Goal: Task Accomplishment & Management: Manage account settings

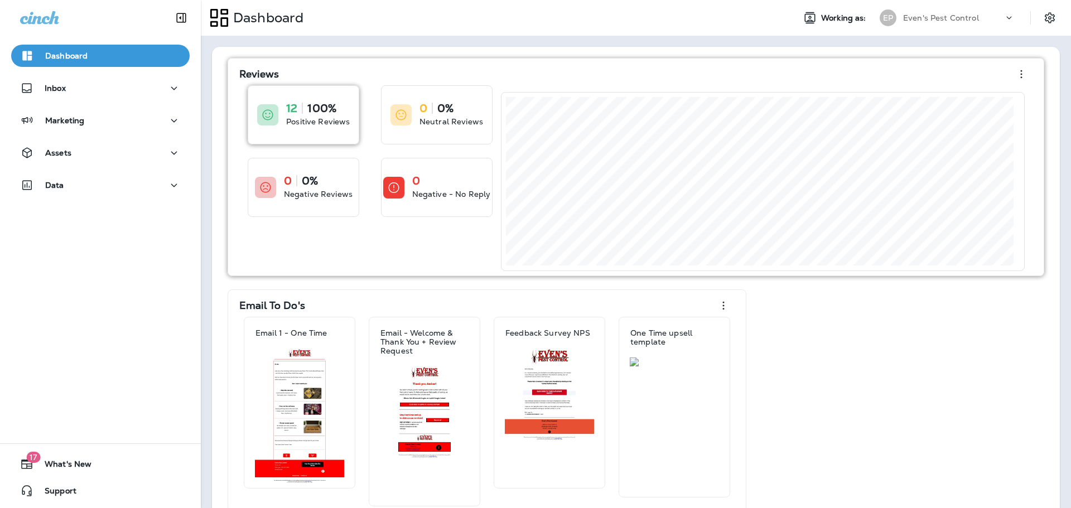
click at [299, 105] on div "12 100%" at bounding box center [318, 108] width 64 height 11
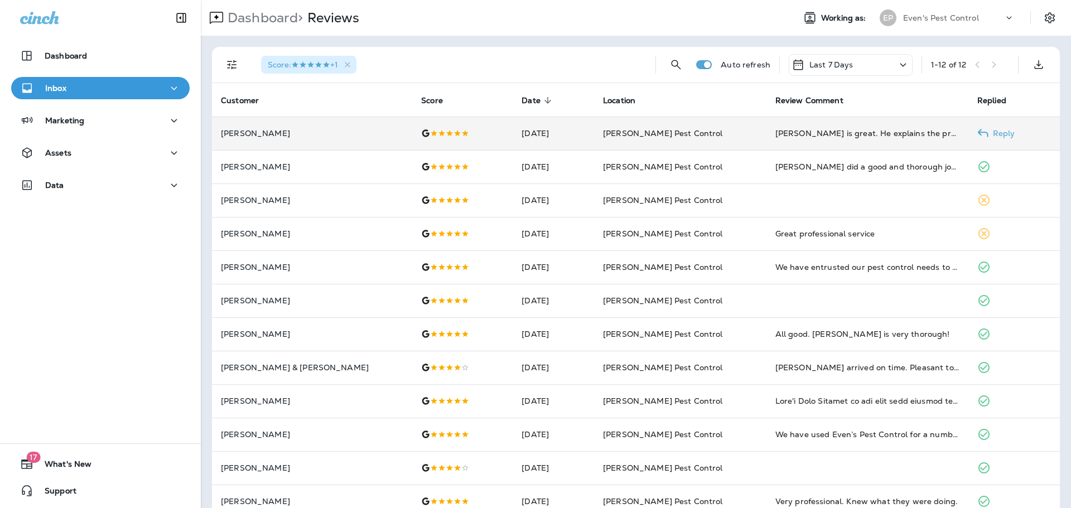
click at [791, 139] on td "[PERSON_NAME] is great. He explains the process thoroughly and he is very knowl…" at bounding box center [867, 133] width 202 height 33
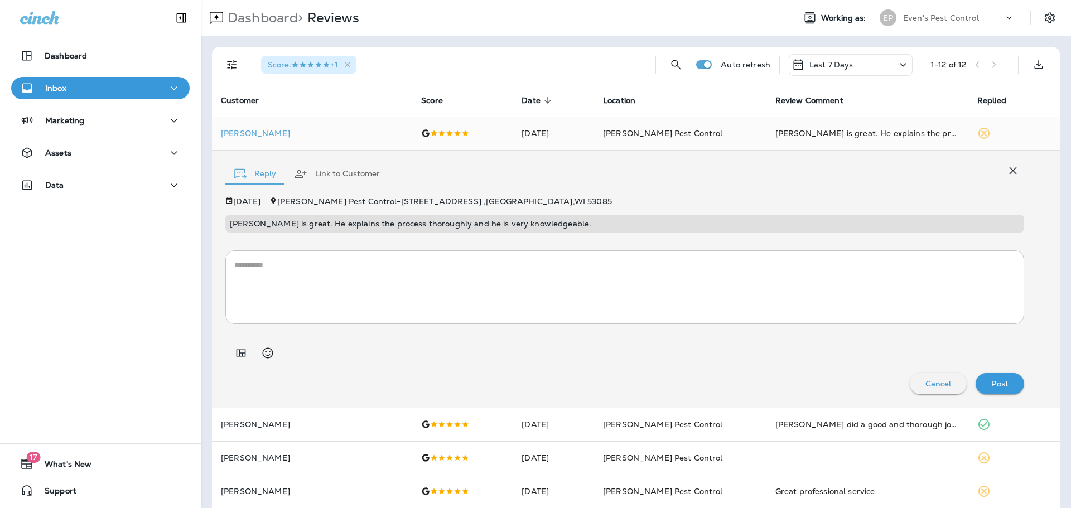
click at [104, 79] on button "Inbox" at bounding box center [100, 88] width 178 height 22
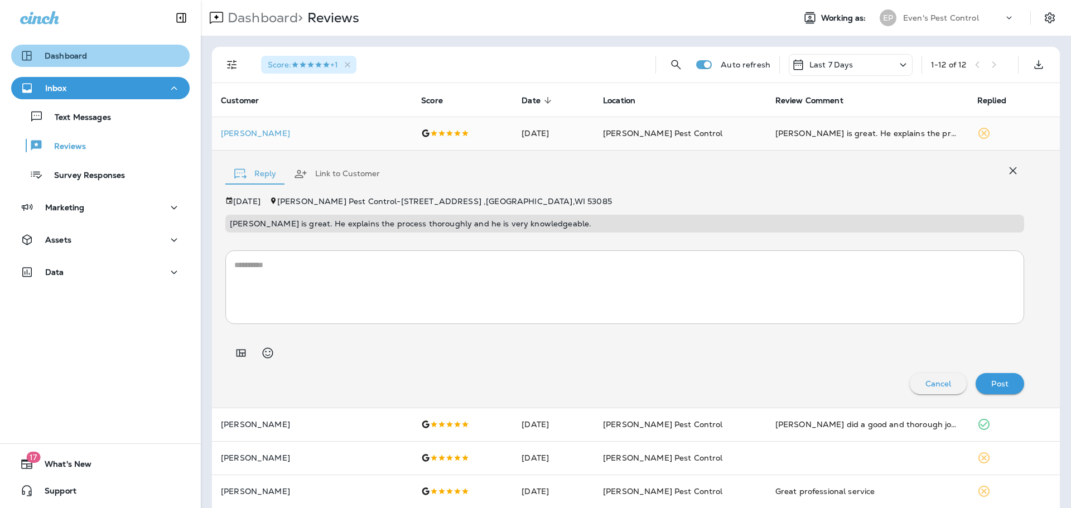
click at [112, 59] on div "Dashboard" at bounding box center [100, 55] width 161 height 13
